Goal: Information Seeking & Learning: Learn about a topic

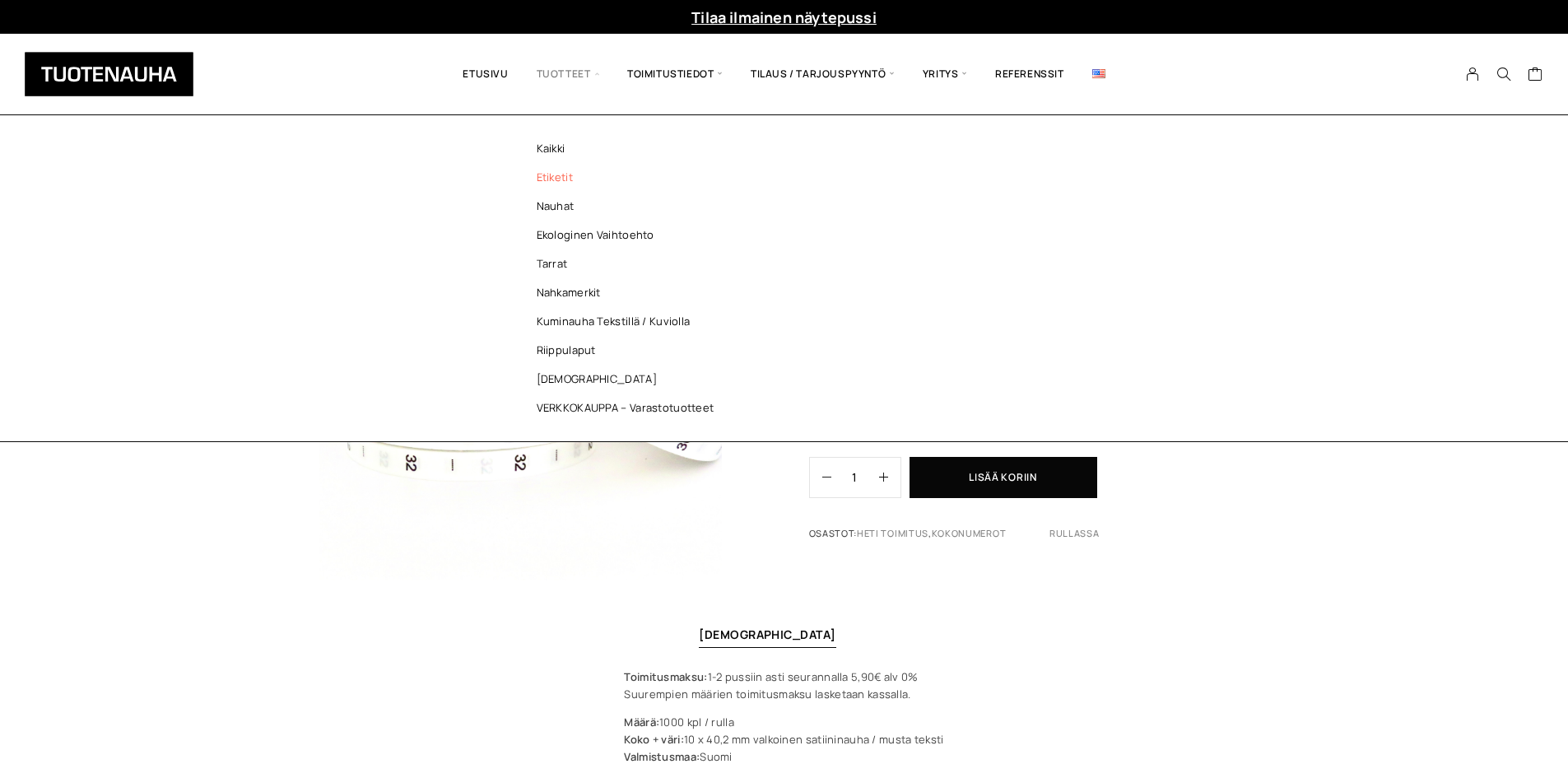
click at [580, 185] on link "Etiketit" at bounding box center [630, 177] width 239 height 29
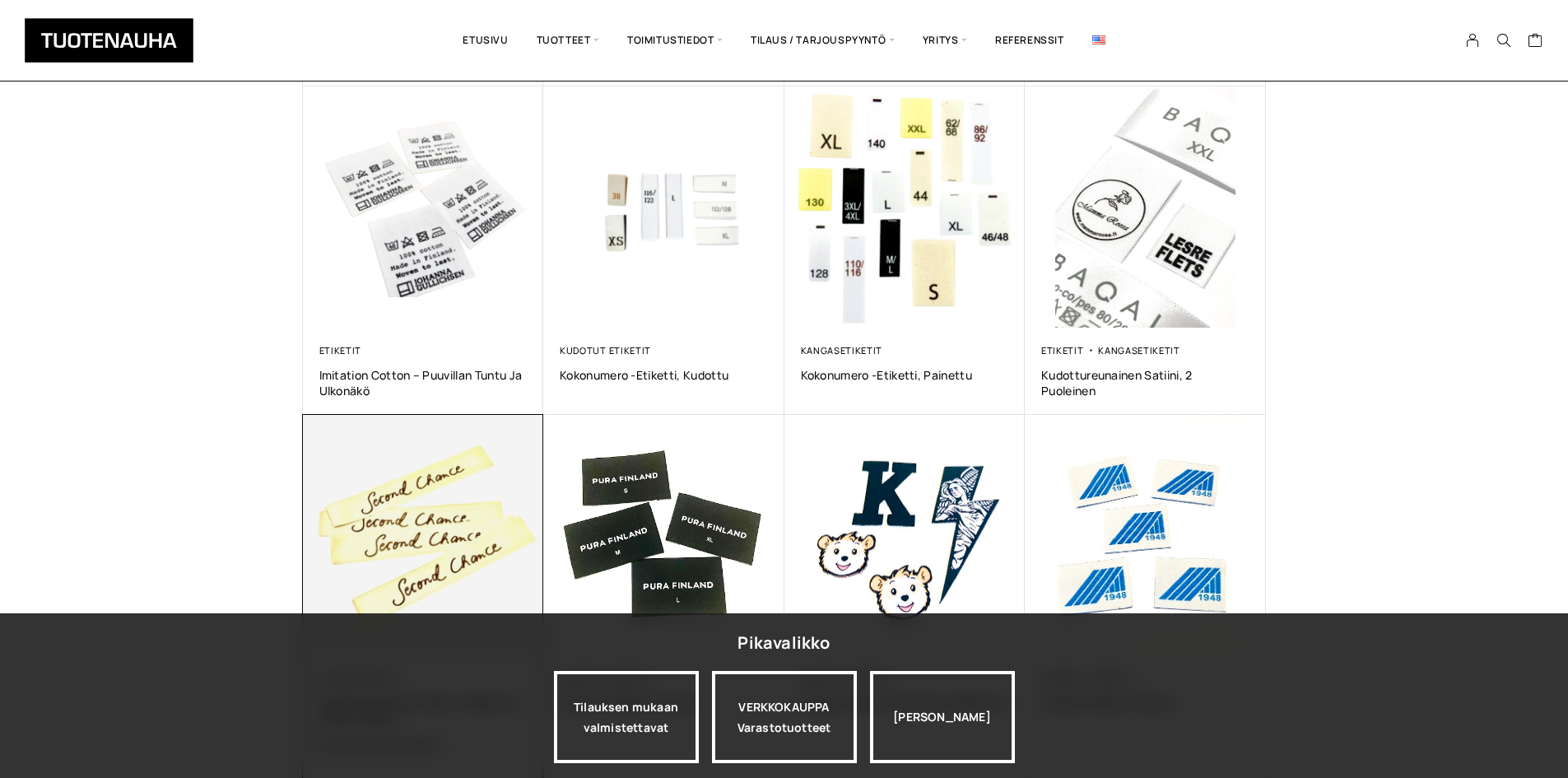
scroll to position [905, 0]
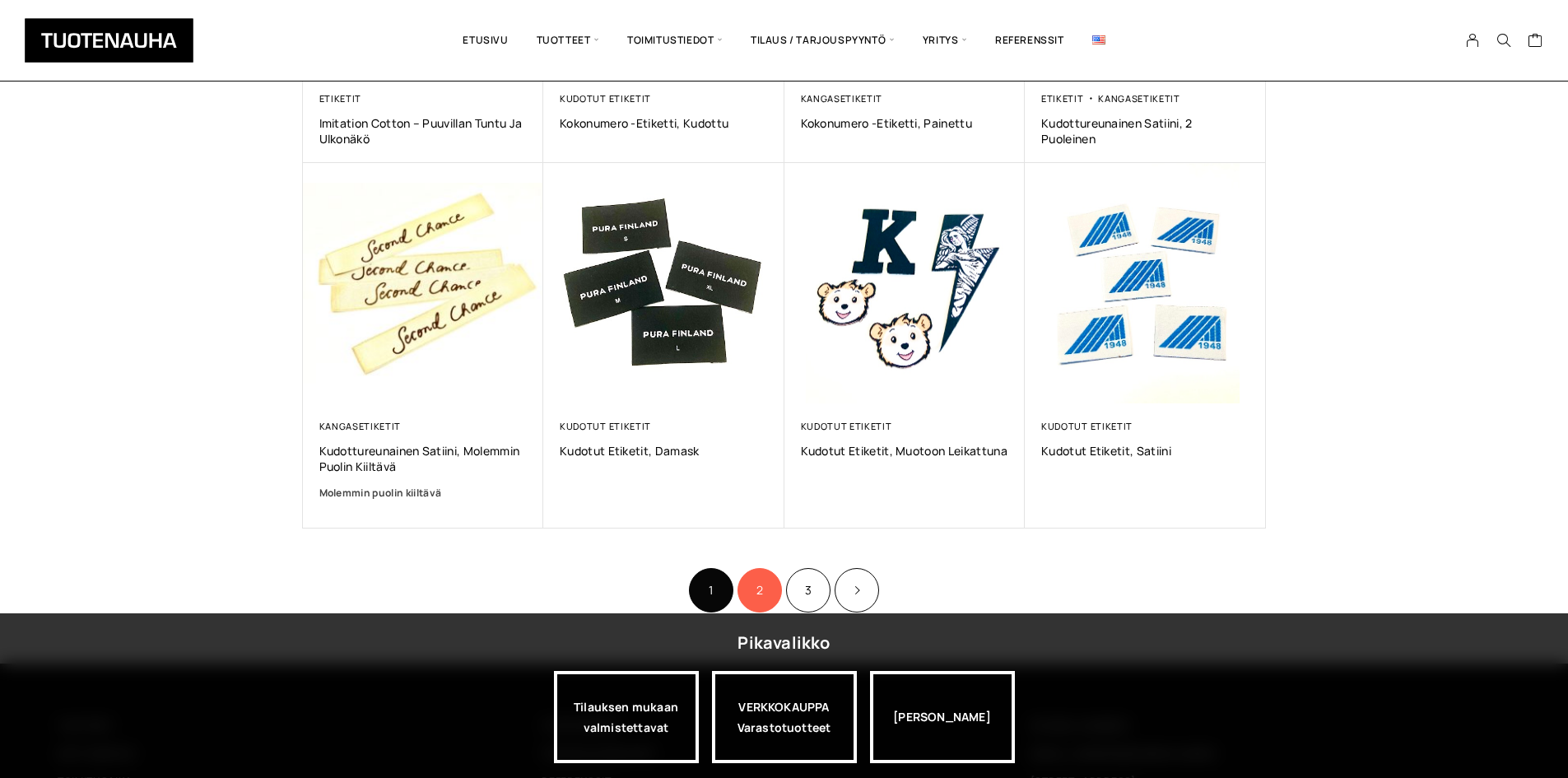
click at [748, 577] on link "2" at bounding box center [759, 590] width 44 height 44
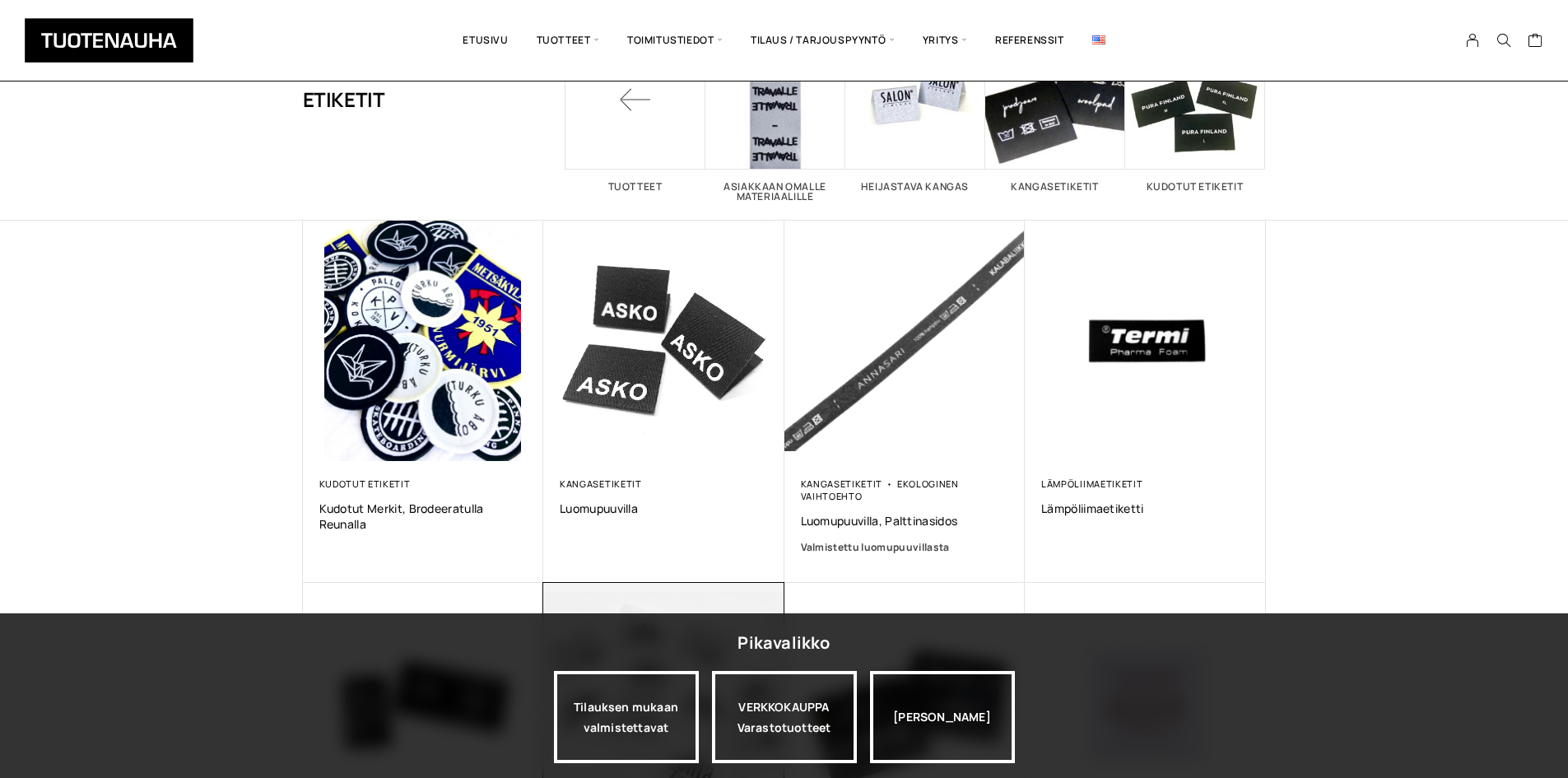
scroll to position [412, 0]
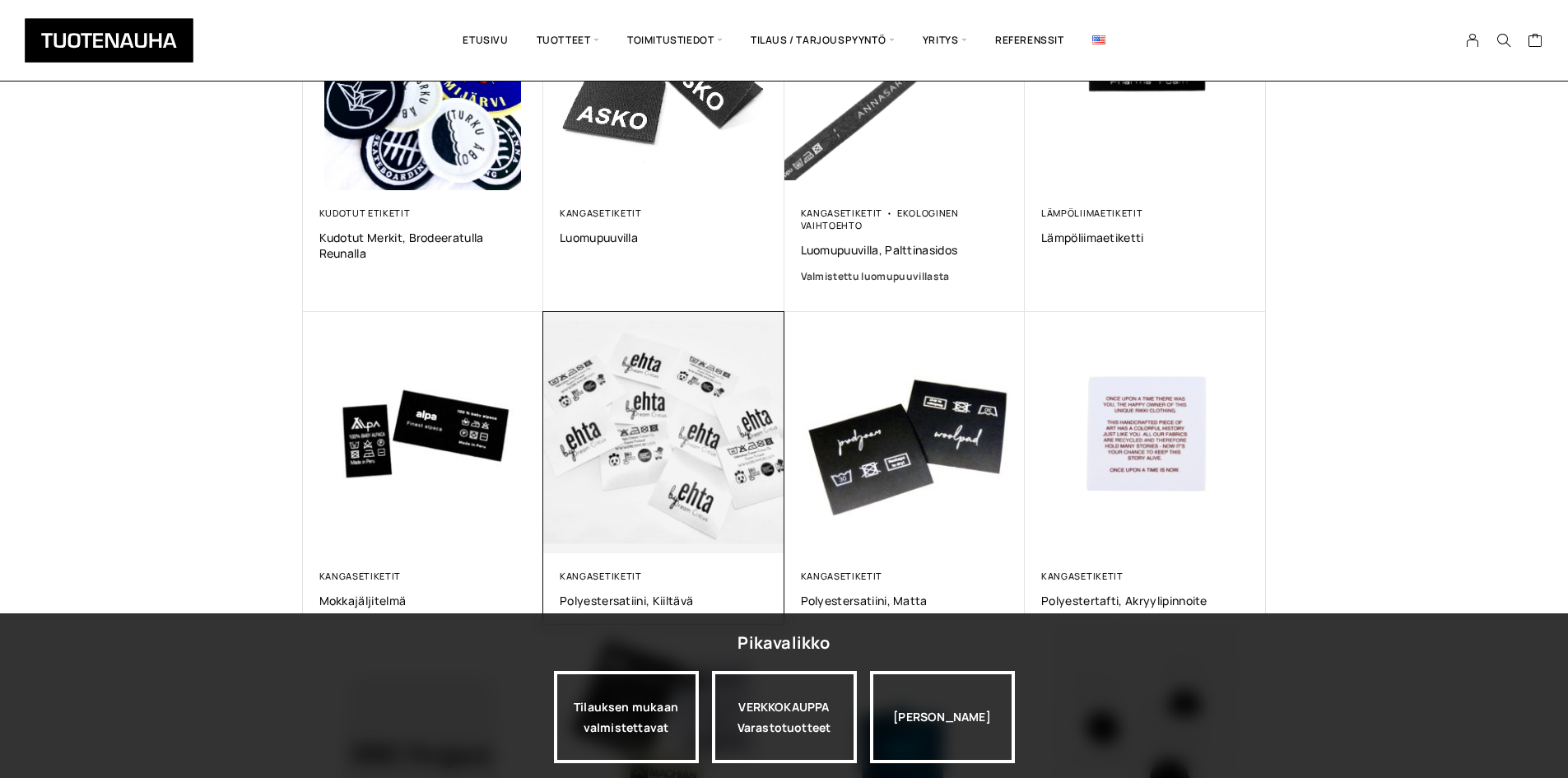
click at [666, 496] on img at bounding box center [663, 432] width 253 height 253
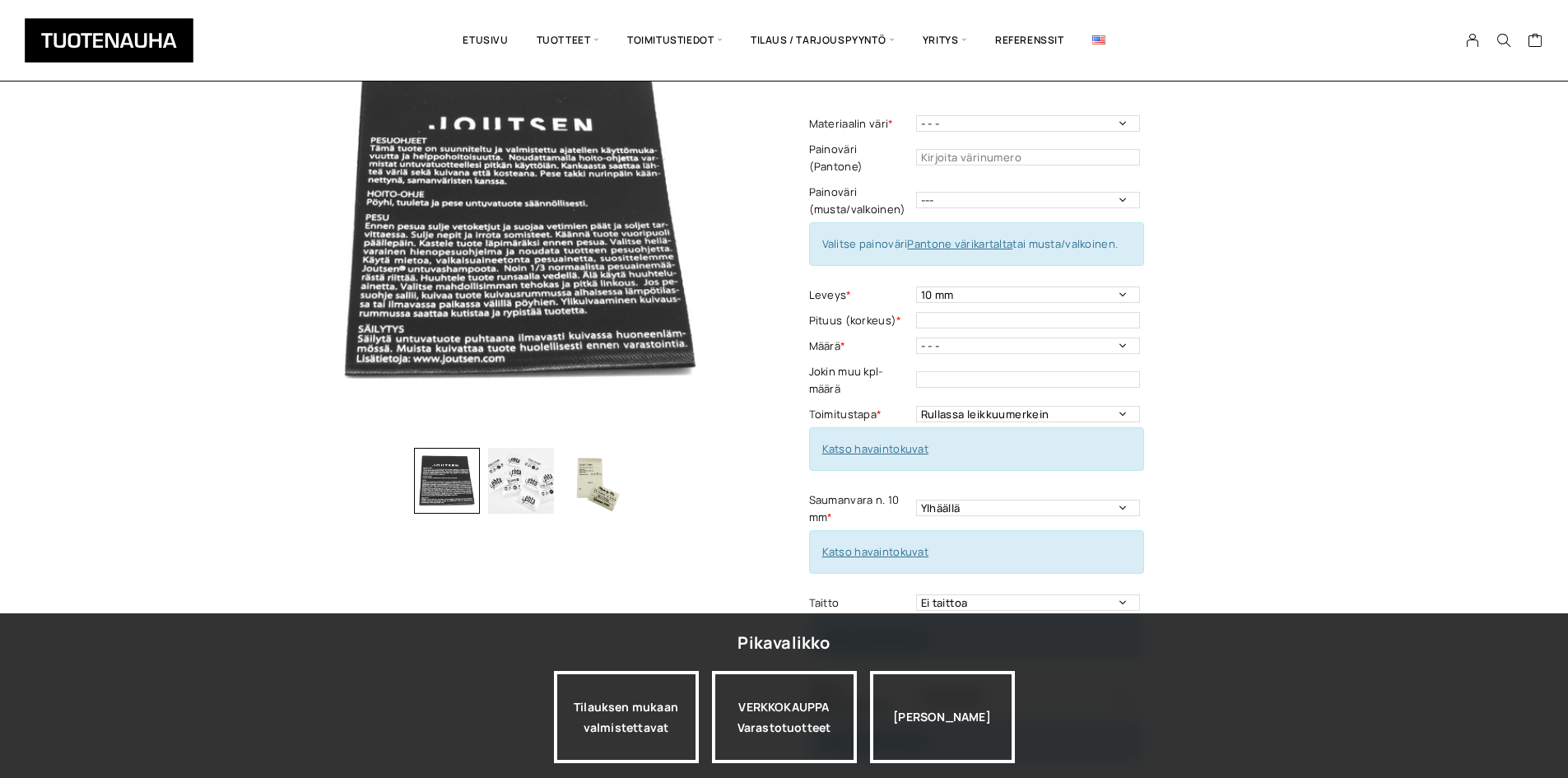
scroll to position [247, 0]
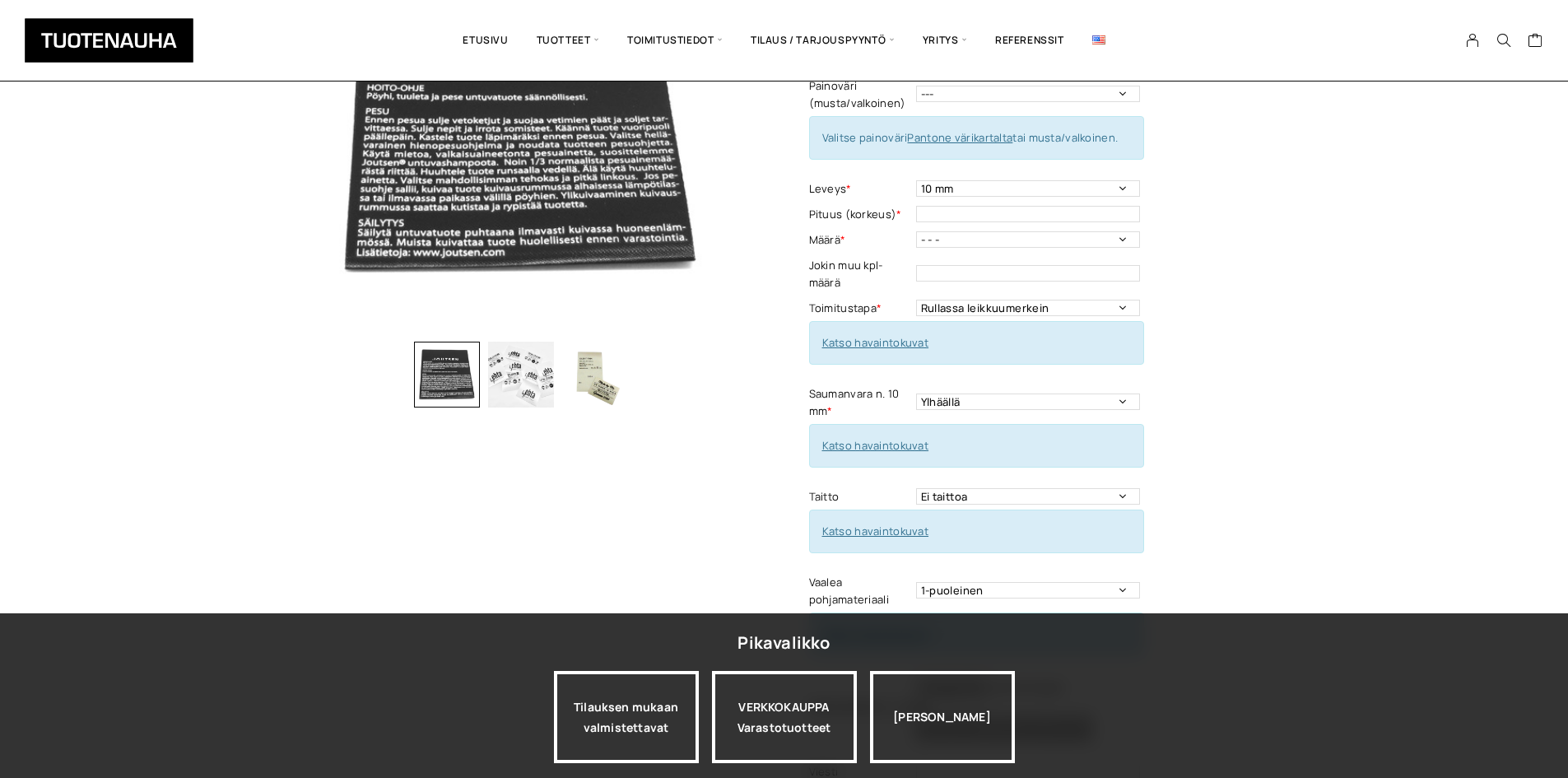
click at [593, 398] on img "button" at bounding box center [595, 374] width 66 height 66
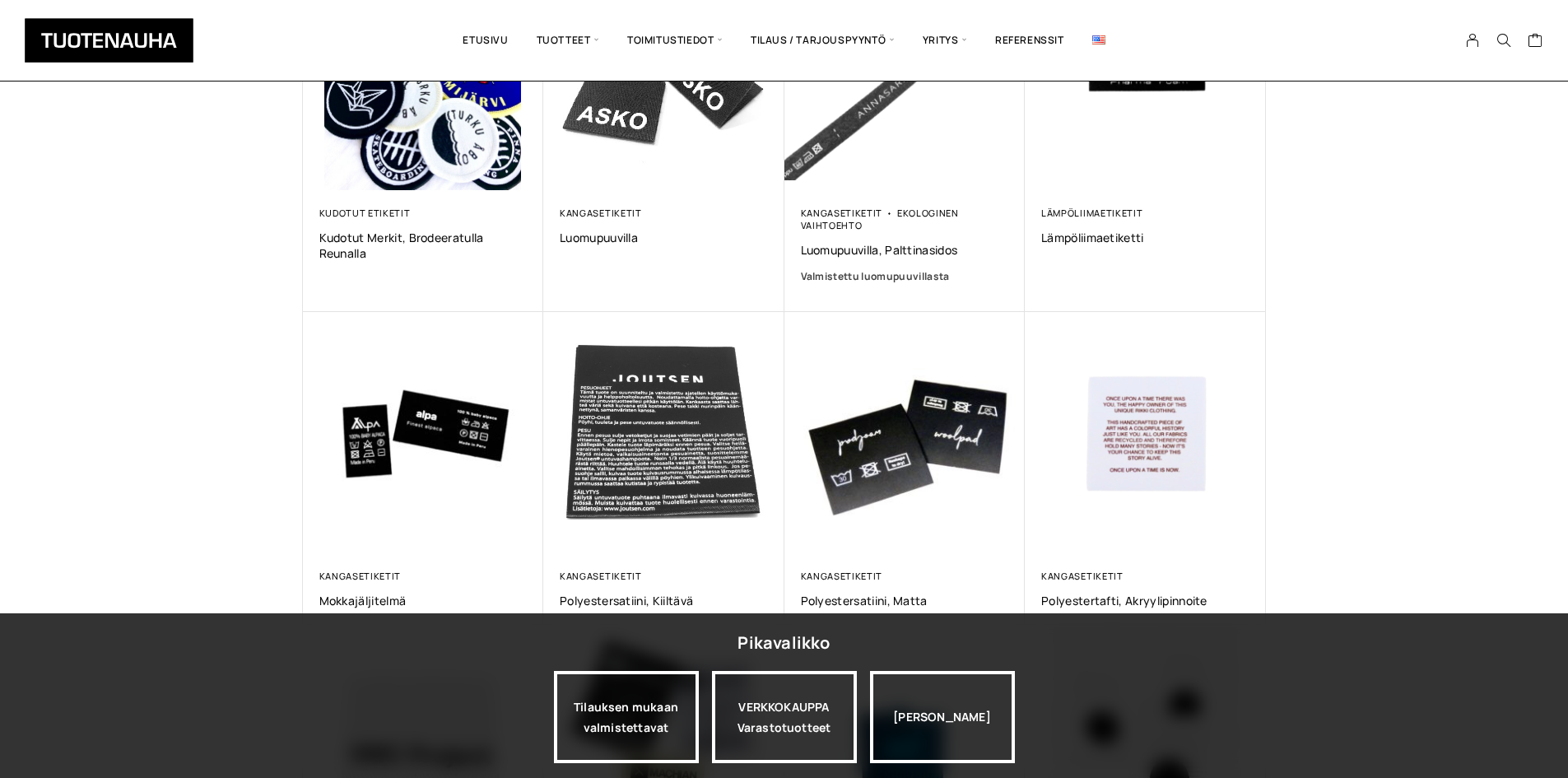
scroll to position [412, 0]
drag, startPoint x: 1386, startPoint y: 299, endPoint x: 1373, endPoint y: 306, distance: 14.8
click at [1386, 299] on div "Näytetään tulokset 13–24 / 26 Lajittelu: ostetuin ensin Järjestä uusimman mukaa…" at bounding box center [784, 388] width 1568 height 1367
click at [947, 713] on div "Jatka katselua" at bounding box center [942, 717] width 145 height 93
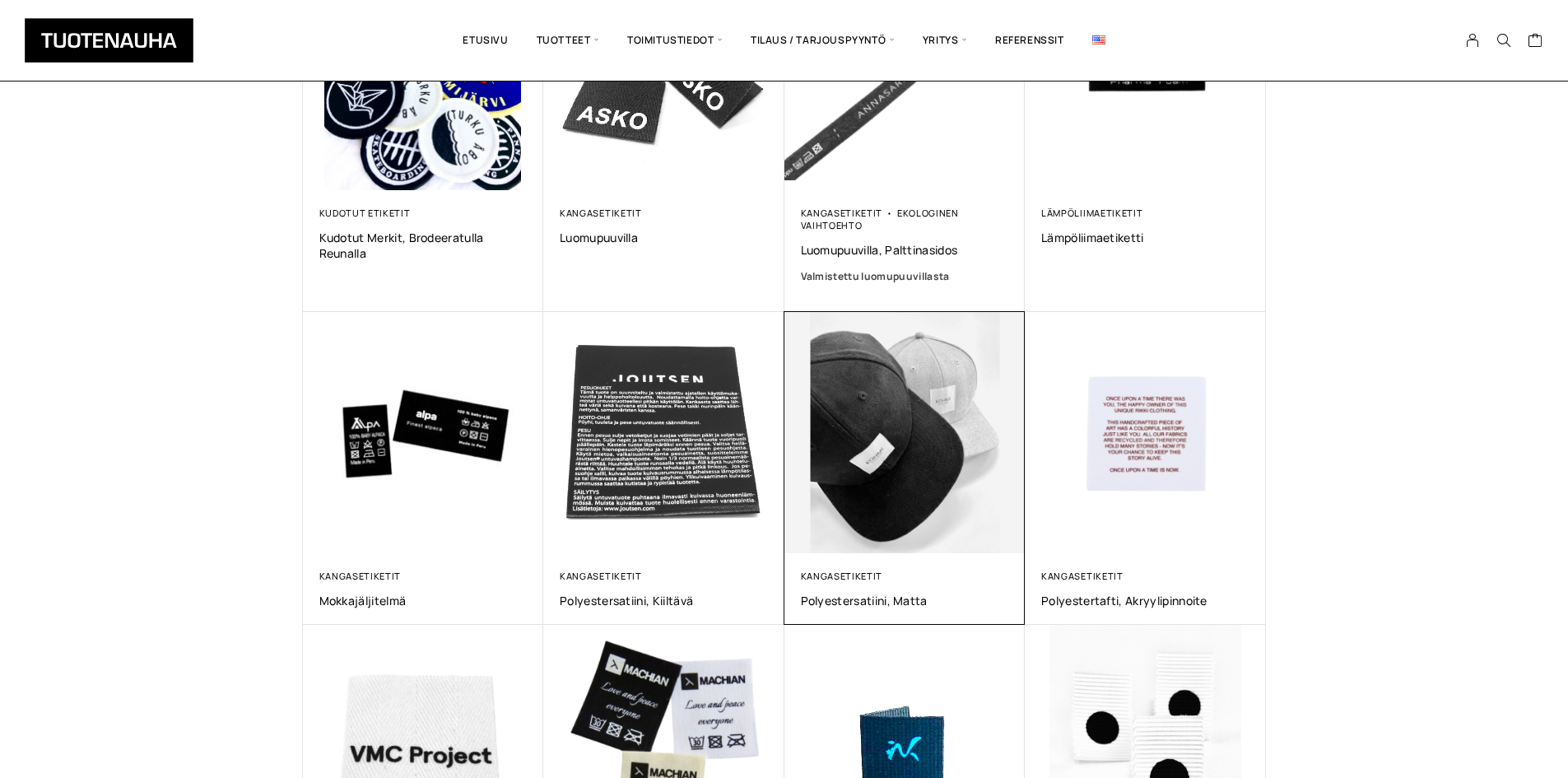
click at [965, 418] on img at bounding box center [904, 432] width 253 height 253
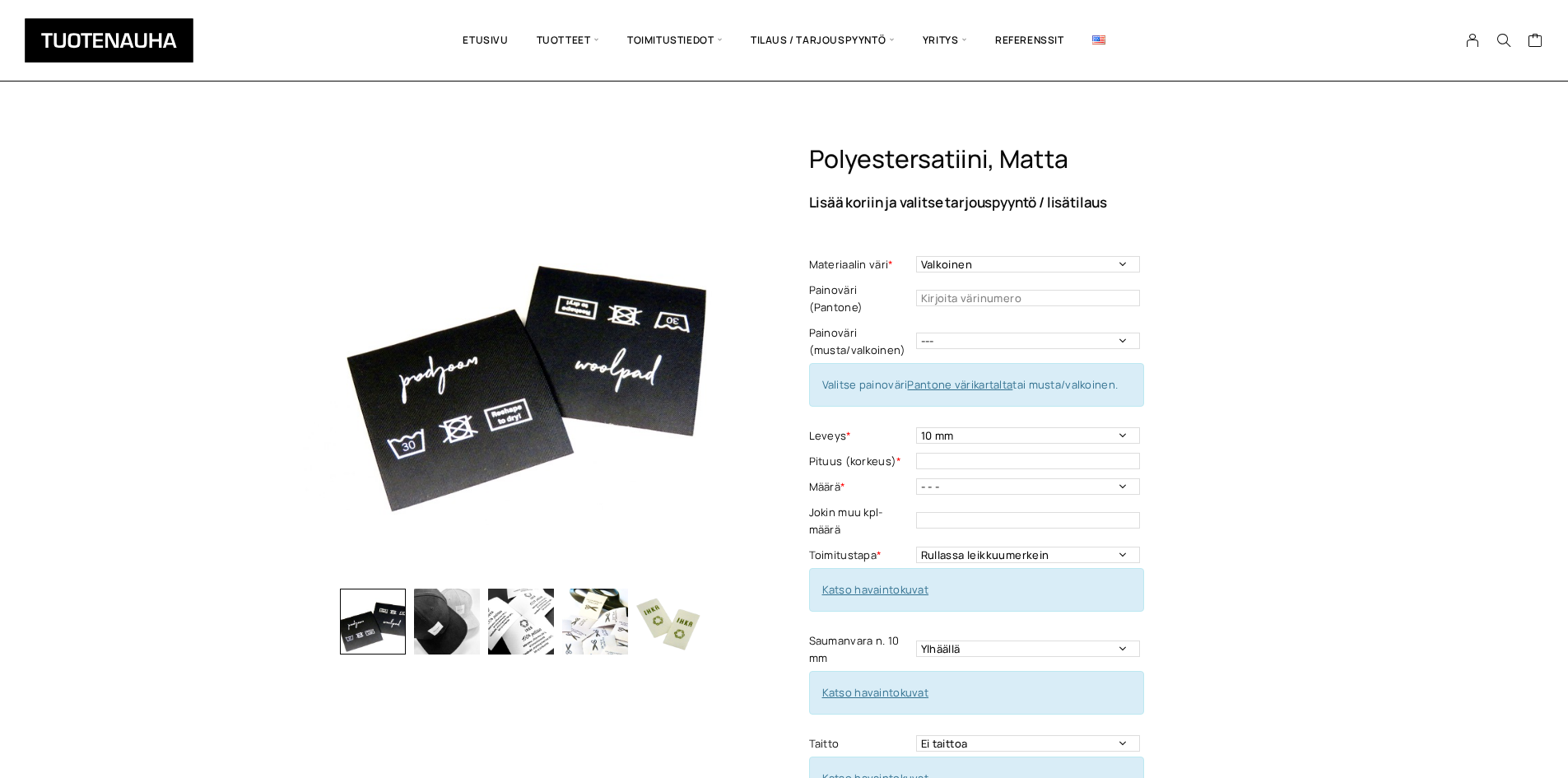
scroll to position [82, 0]
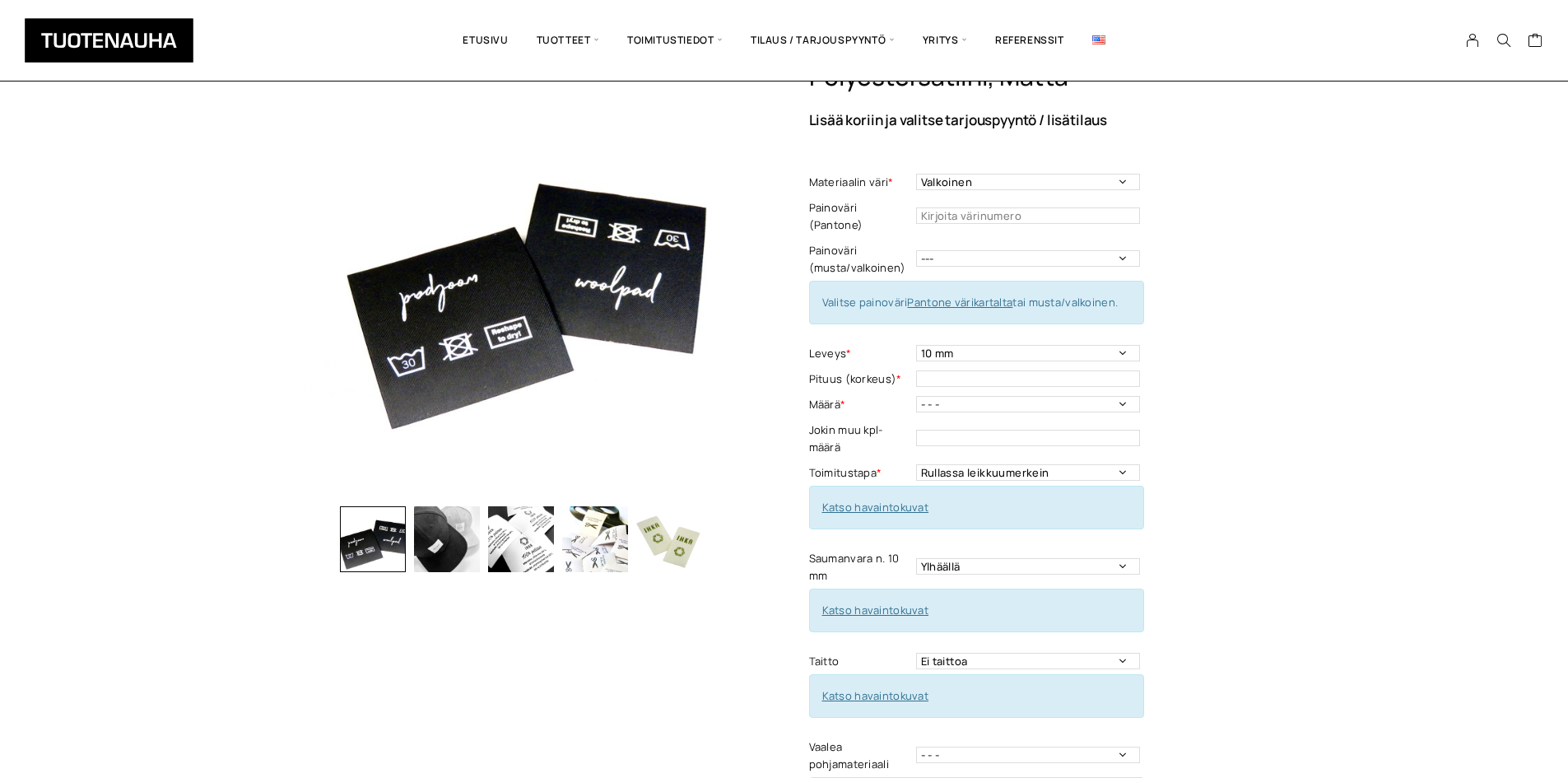
click at [682, 569] on img "button" at bounding box center [669, 538] width 66 height 66
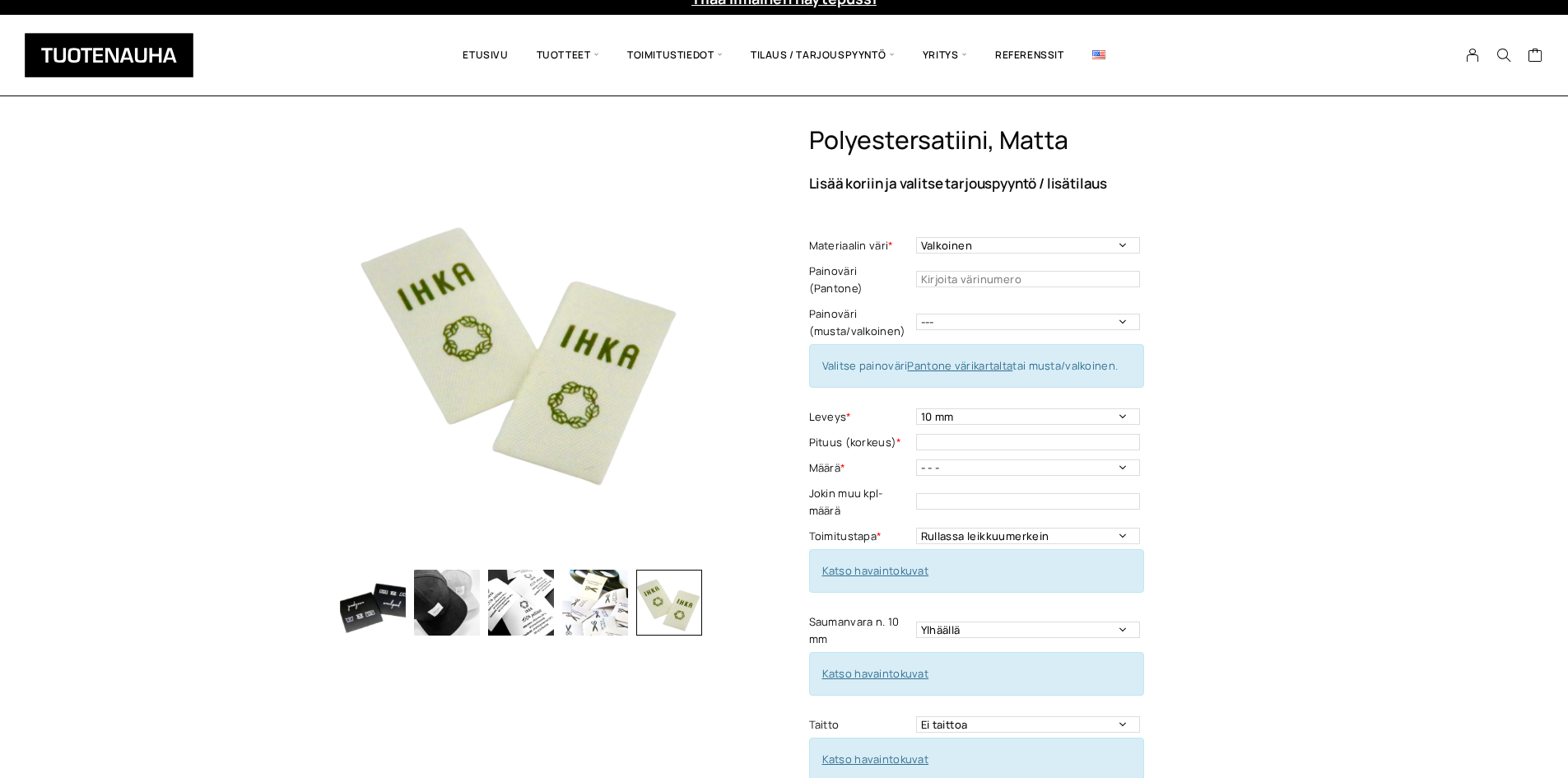
scroll to position [0, 0]
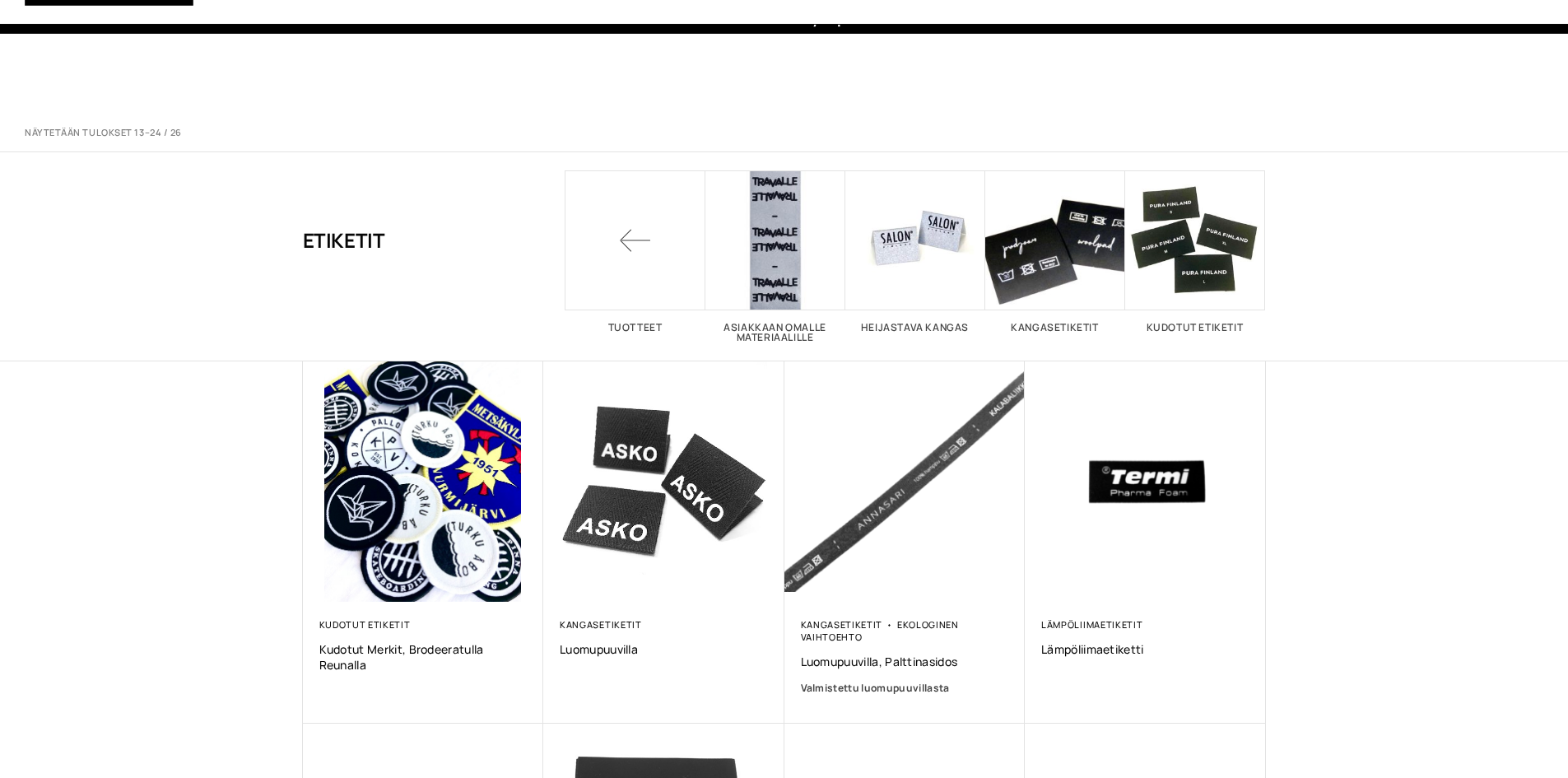
scroll to position [412, 0]
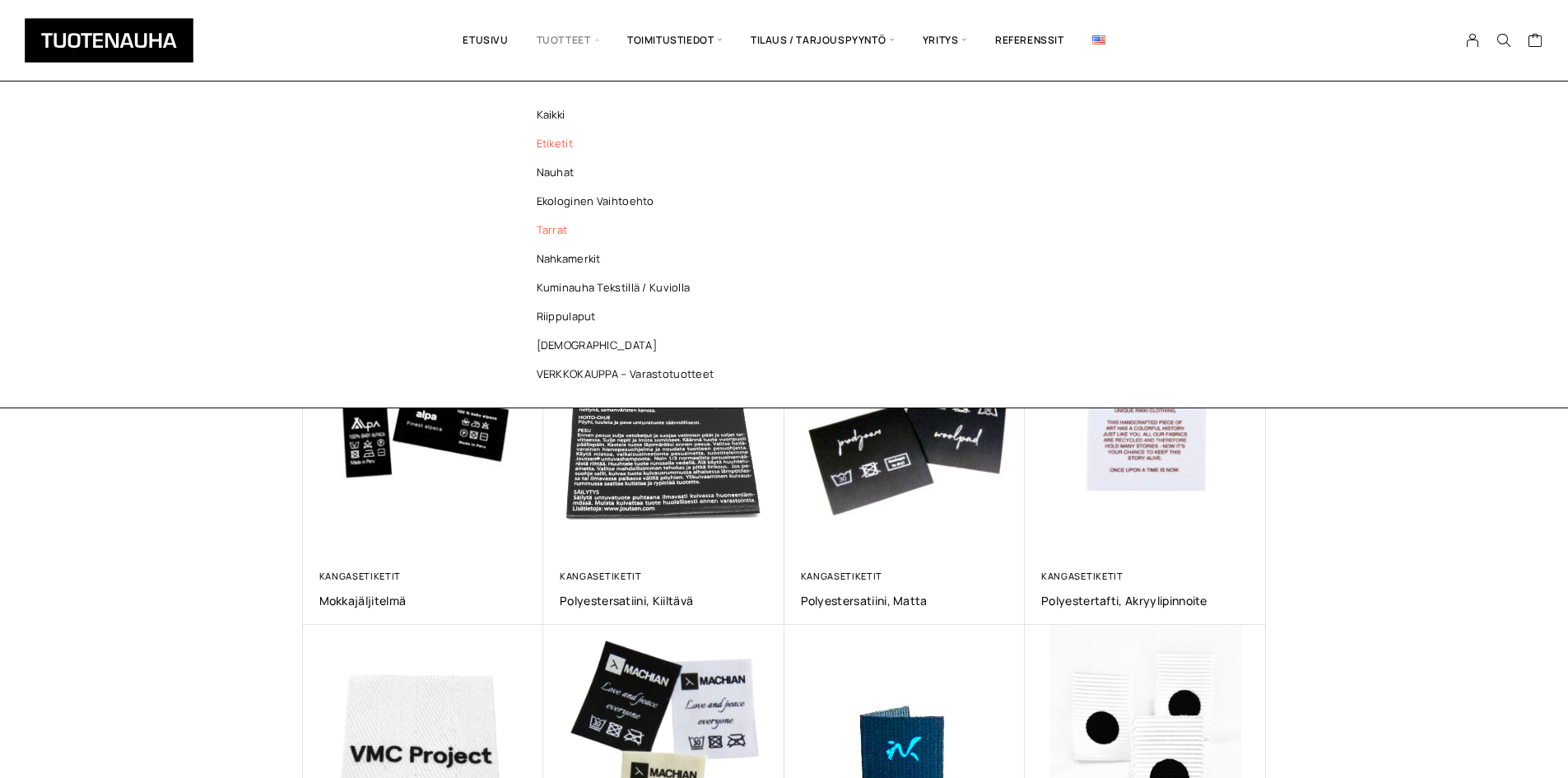
click at [562, 232] on link "Tarrat" at bounding box center [630, 229] width 239 height 29
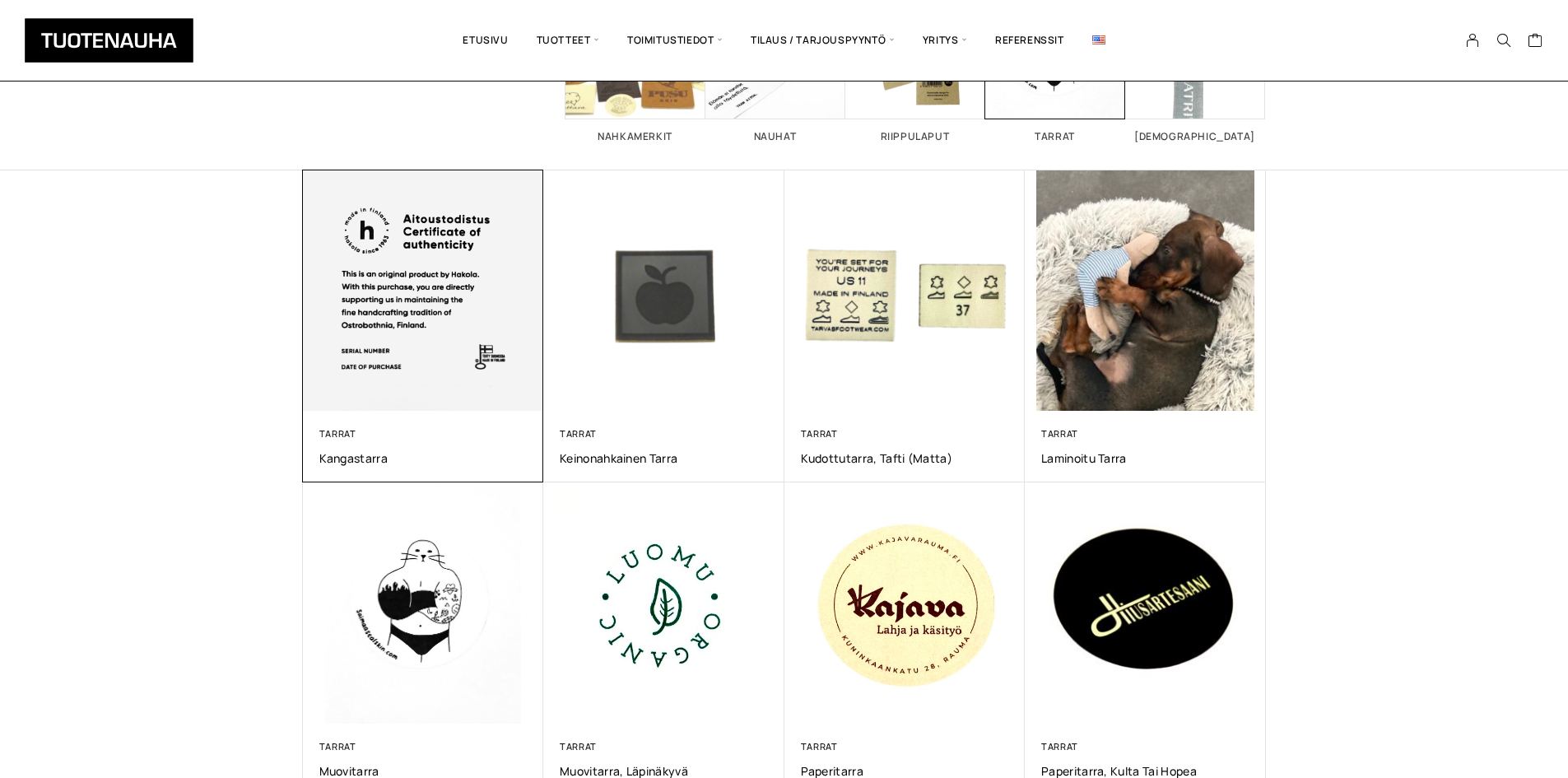
scroll to position [82, 0]
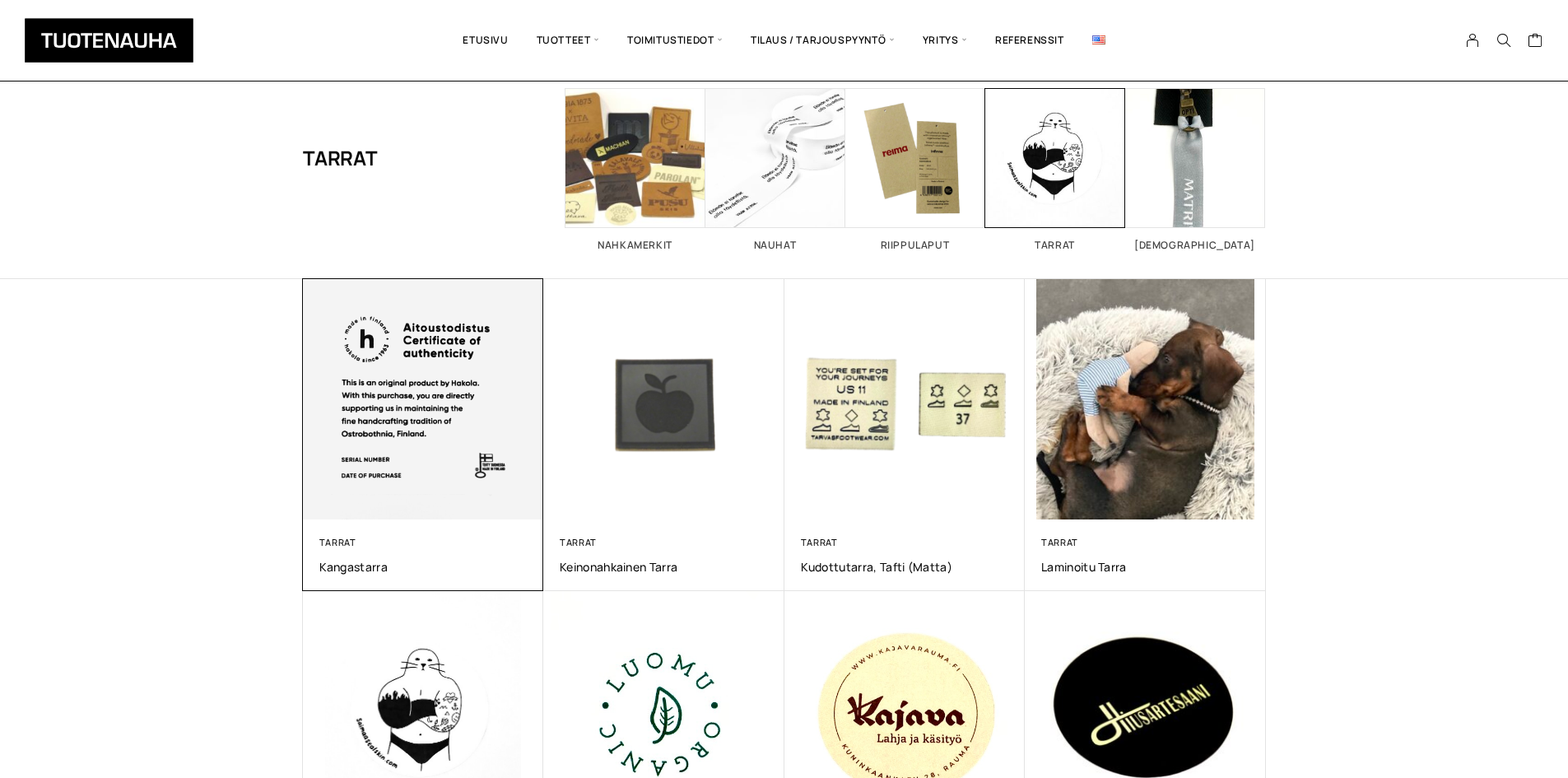
click at [436, 309] on img at bounding box center [422, 398] width 253 height 253
